Goal: Task Accomplishment & Management: Use online tool/utility

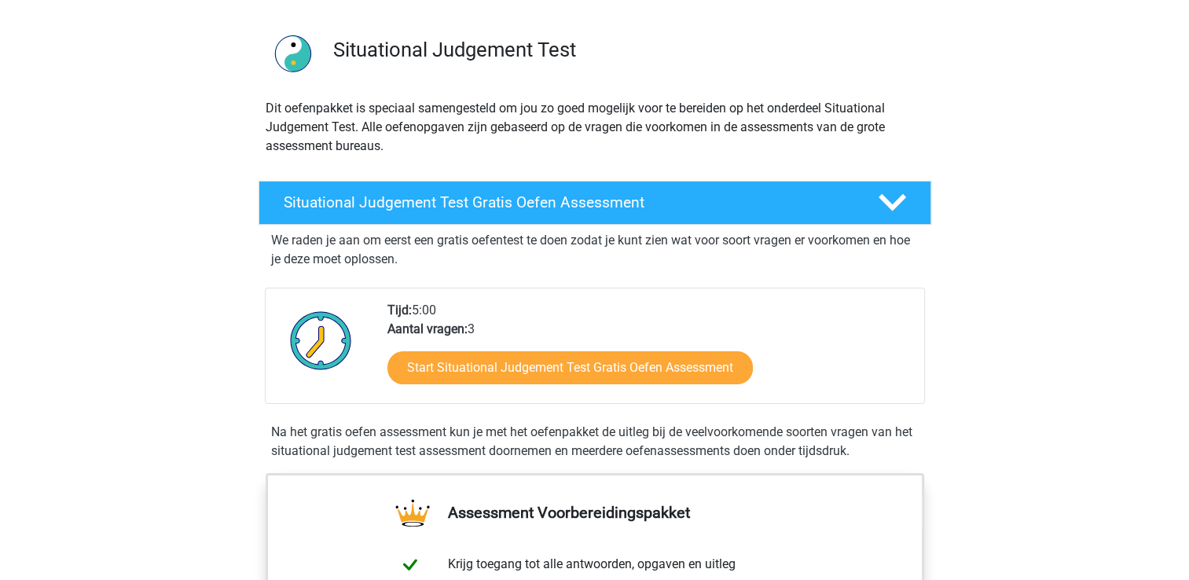
scroll to position [236, 0]
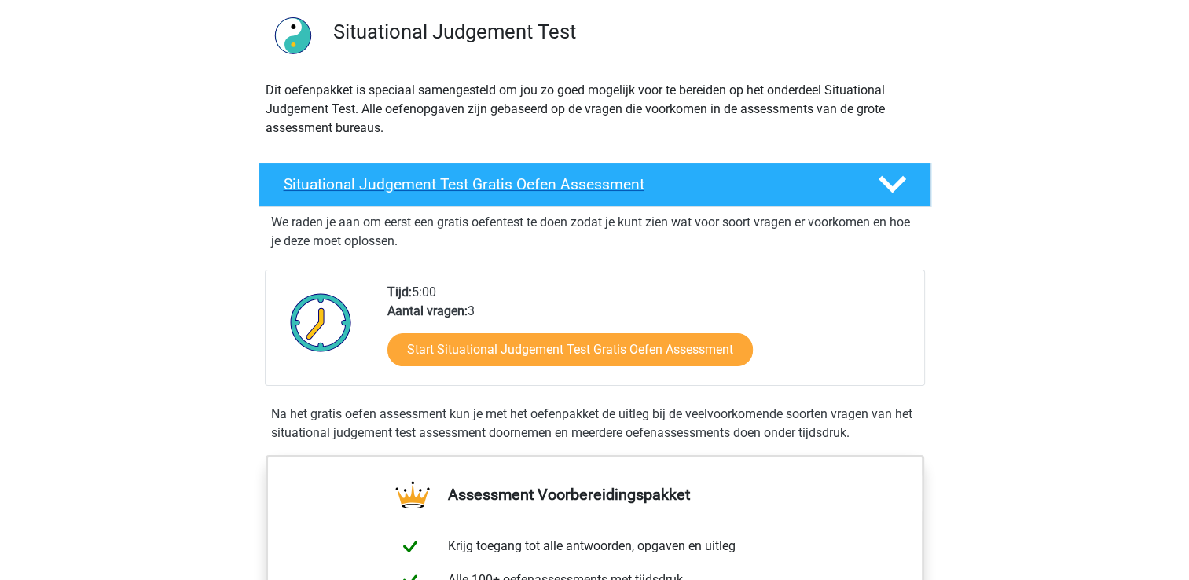
click at [883, 184] on icon at bounding box center [893, 185] width 28 height 28
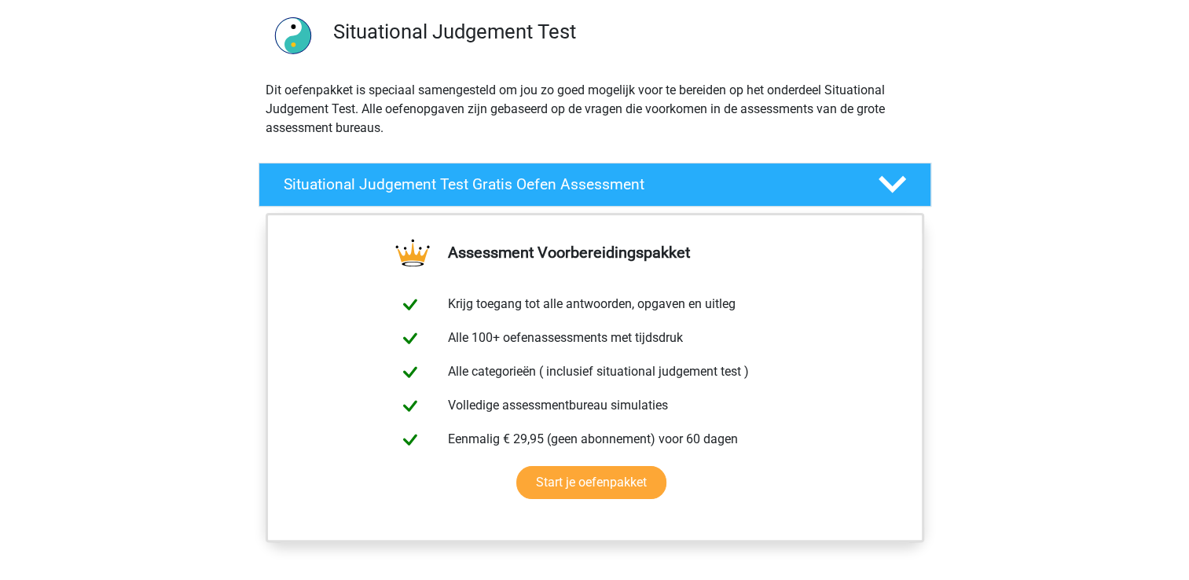
click at [880, 178] on polygon at bounding box center [893, 184] width 28 height 17
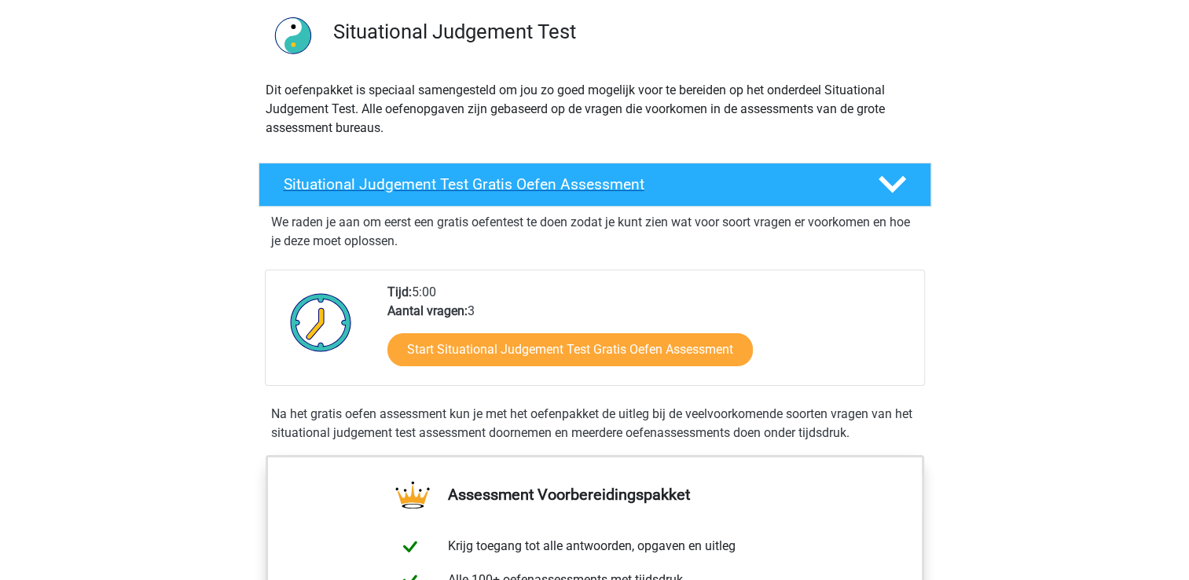
click at [461, 187] on h4 "Situational Judgement Test Gratis Oefen Assessment" at bounding box center [568, 184] width 569 height 18
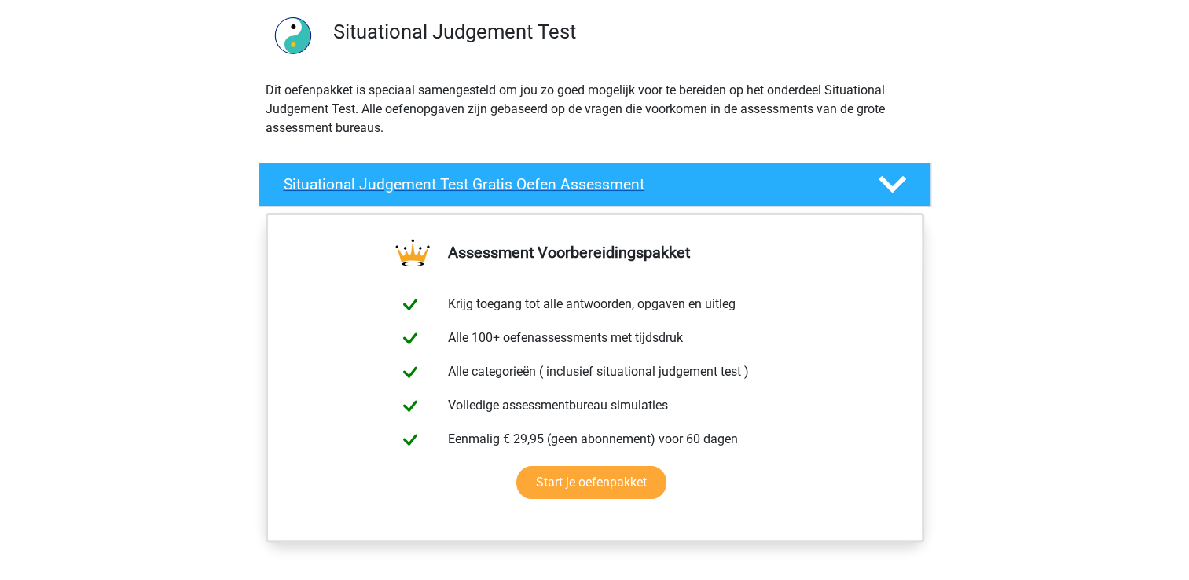
click at [461, 187] on h4 "Situational Judgement Test Gratis Oefen Assessment" at bounding box center [568, 184] width 569 height 18
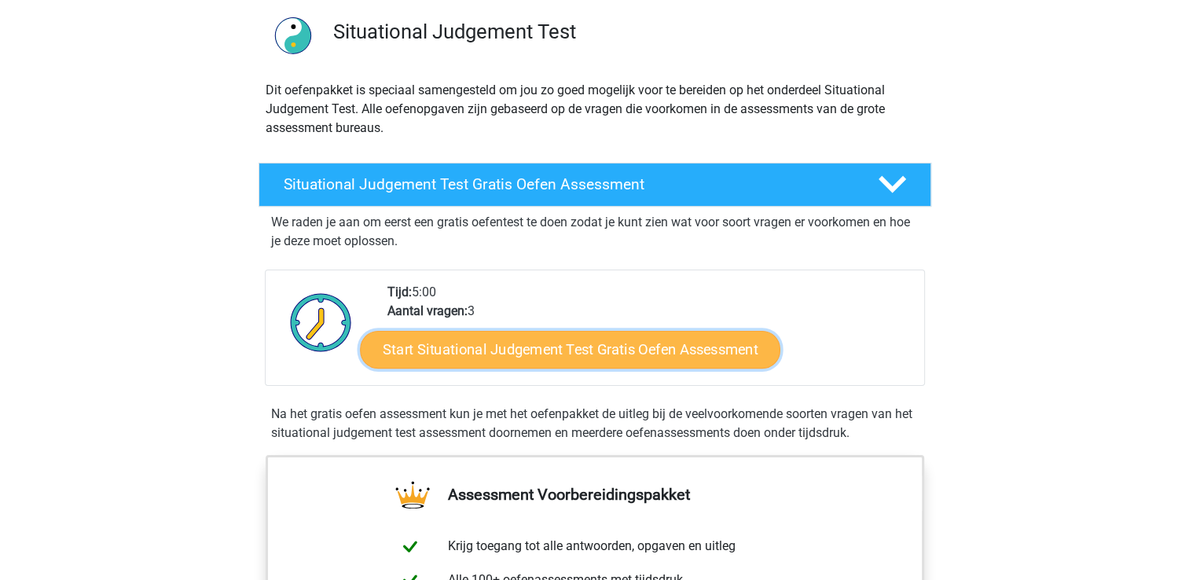
click at [588, 347] on link "Start Situational Judgement Test Gratis Oefen Assessment" at bounding box center [570, 350] width 421 height 38
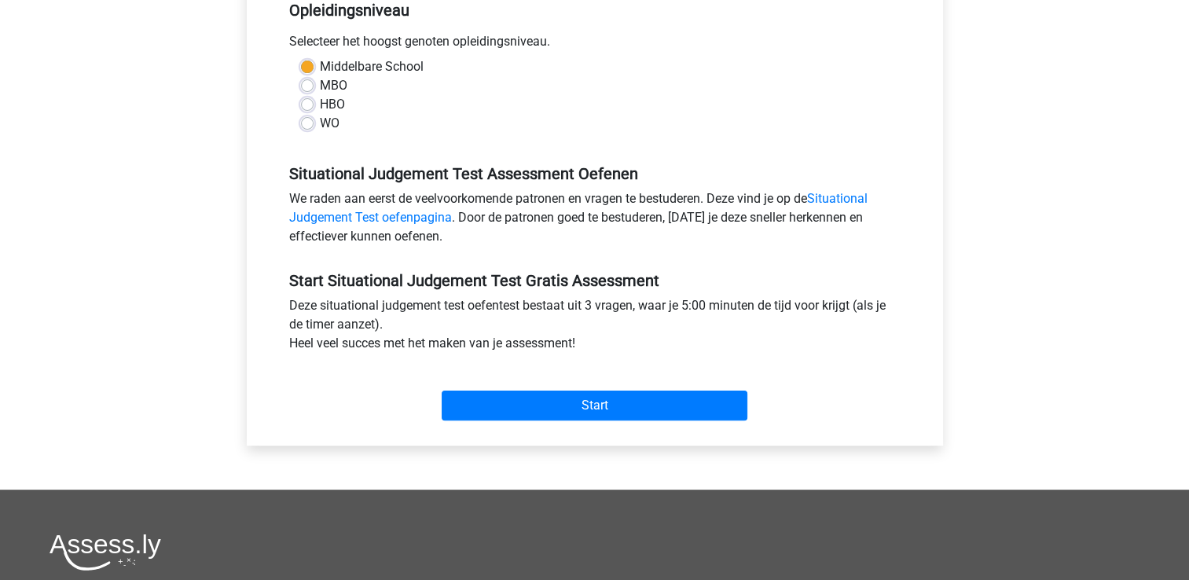
scroll to position [350, 0]
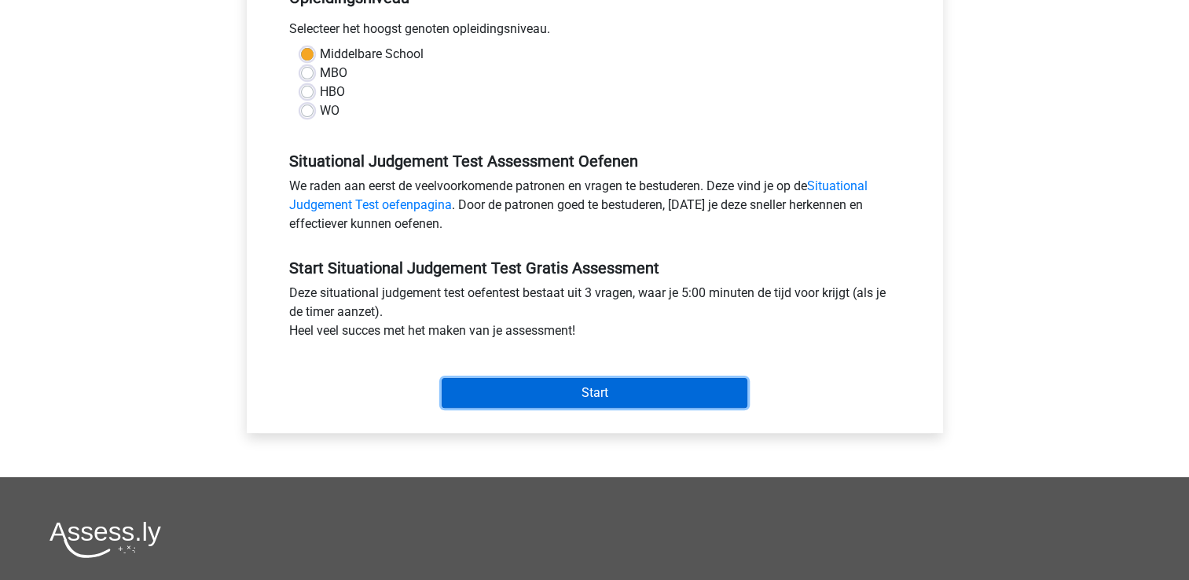
click at [595, 385] on input "Start" at bounding box center [595, 393] width 306 height 30
